Goal: Communication & Community: Answer question/provide support

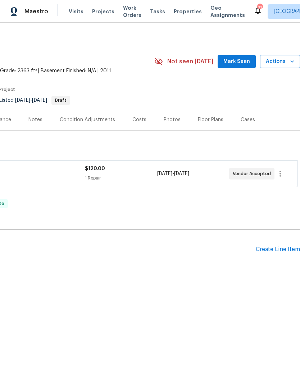
scroll to position [0, 107]
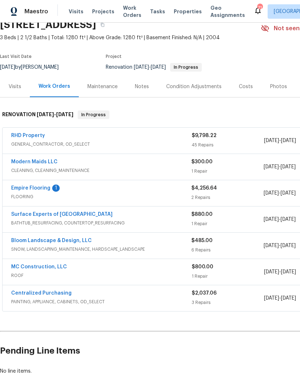
scroll to position [33, 0]
click at [33, 185] on link "Empire Flooring" at bounding box center [30, 187] width 39 height 5
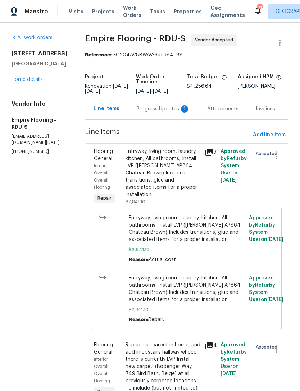
click at [159, 112] on div "Progress Updates 1" at bounding box center [163, 108] width 53 height 7
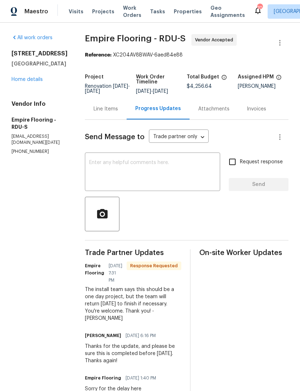
click at [170, 175] on textarea at bounding box center [152, 172] width 126 height 25
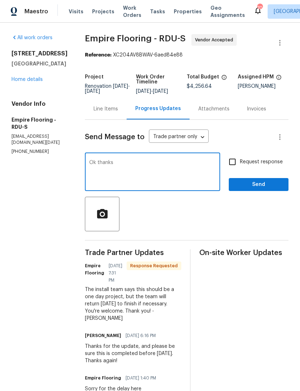
type textarea "Ok thanks"
click at [249, 191] on button "Send" at bounding box center [259, 184] width 60 height 13
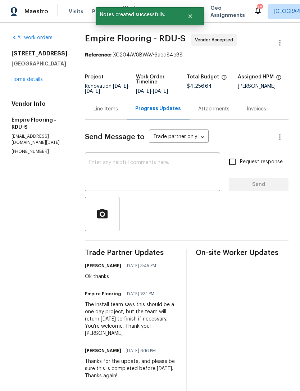
click at [24, 77] on link "Home details" at bounding box center [26, 79] width 31 height 5
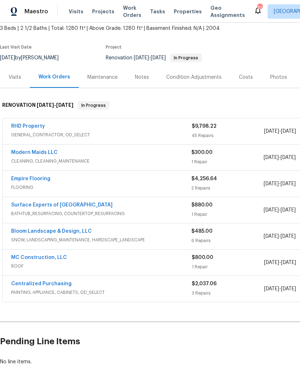
scroll to position [42, 0]
click at [40, 232] on link "Bloom Landscape & Design, LLC" at bounding box center [51, 231] width 80 height 5
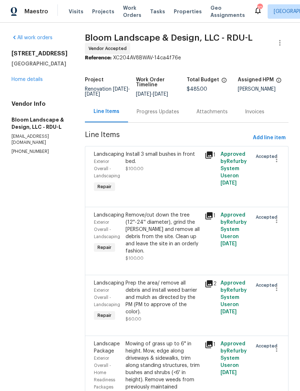
click at [164, 115] on div "Progress Updates" at bounding box center [158, 111] width 42 height 7
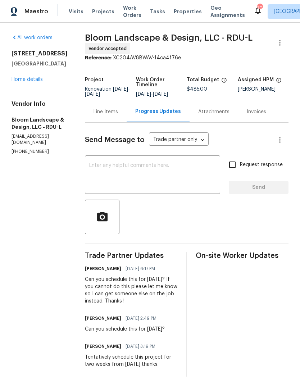
scroll to position [17, 0]
